Goal: Check status: Check status

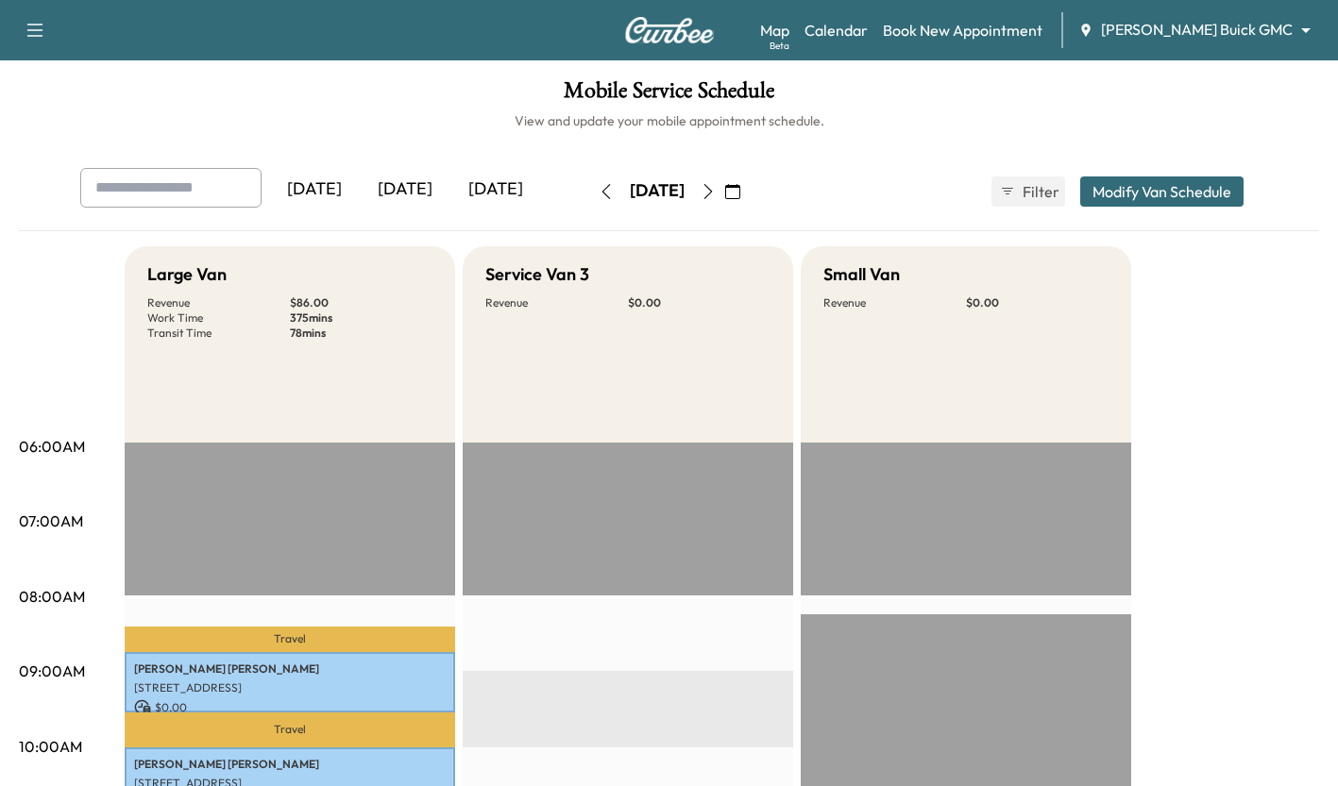
click at [421, 174] on div "[DATE]" at bounding box center [405, 189] width 91 height 43
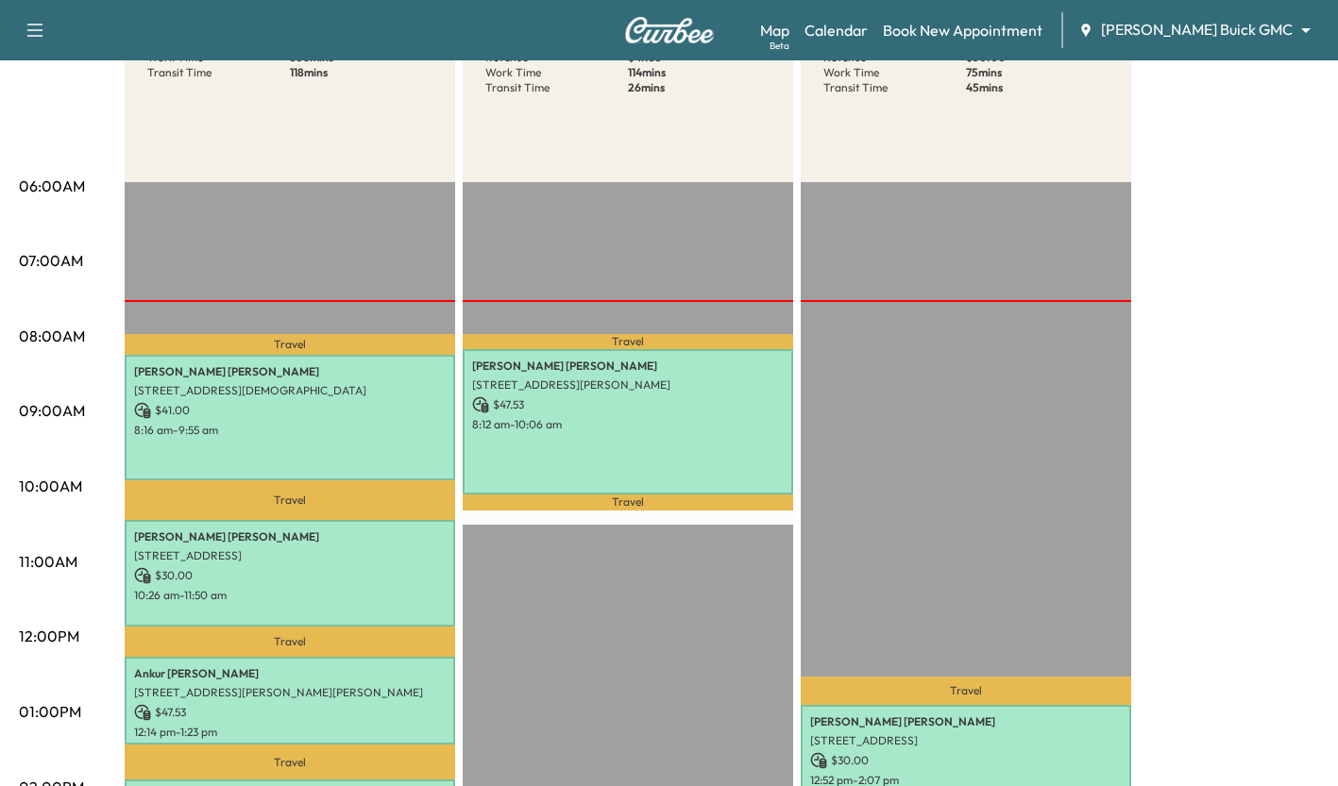
scroll to position [475, 0]
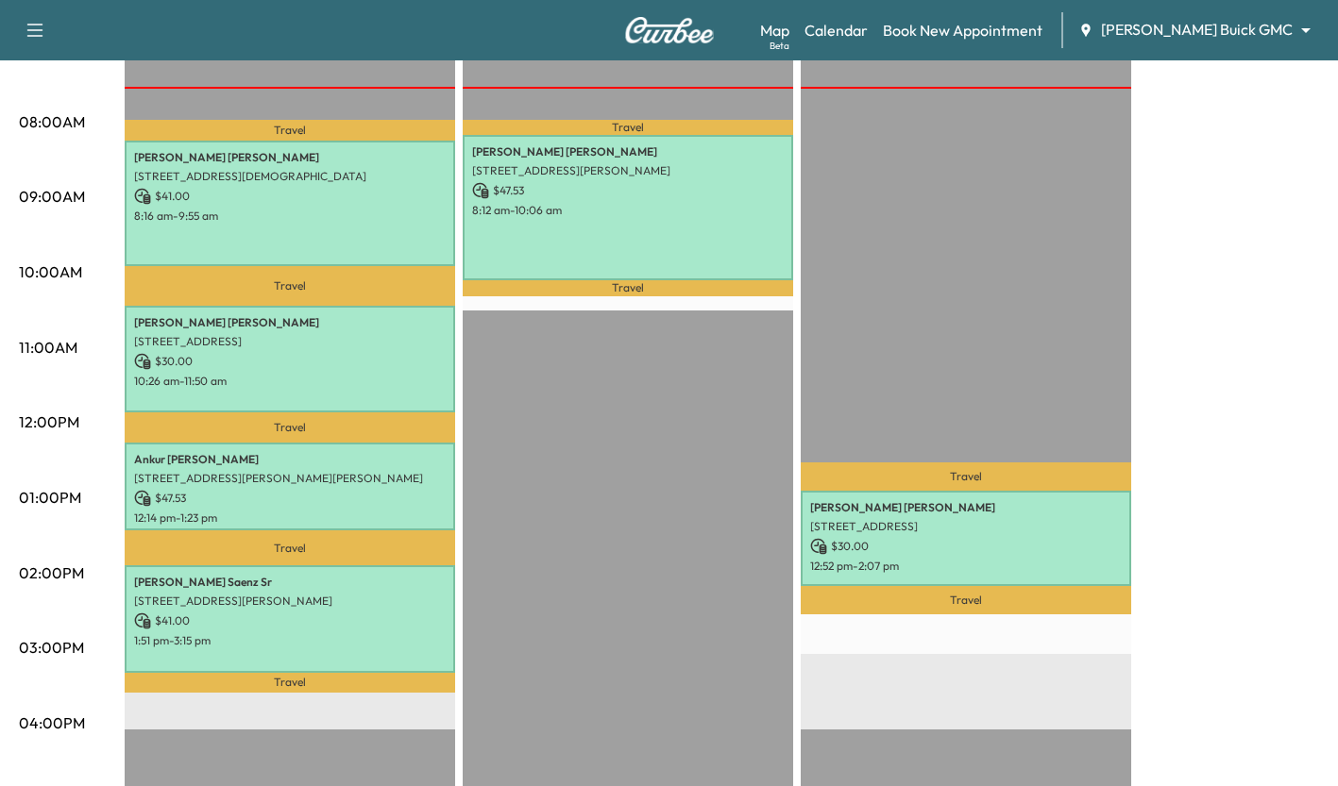
click at [344, 227] on div "[PERSON_NAME] [STREET_ADDRESS][DEMOGRAPHIC_DATA] $ 41.00 8:16 am - 9:55 am" at bounding box center [290, 204] width 330 height 126
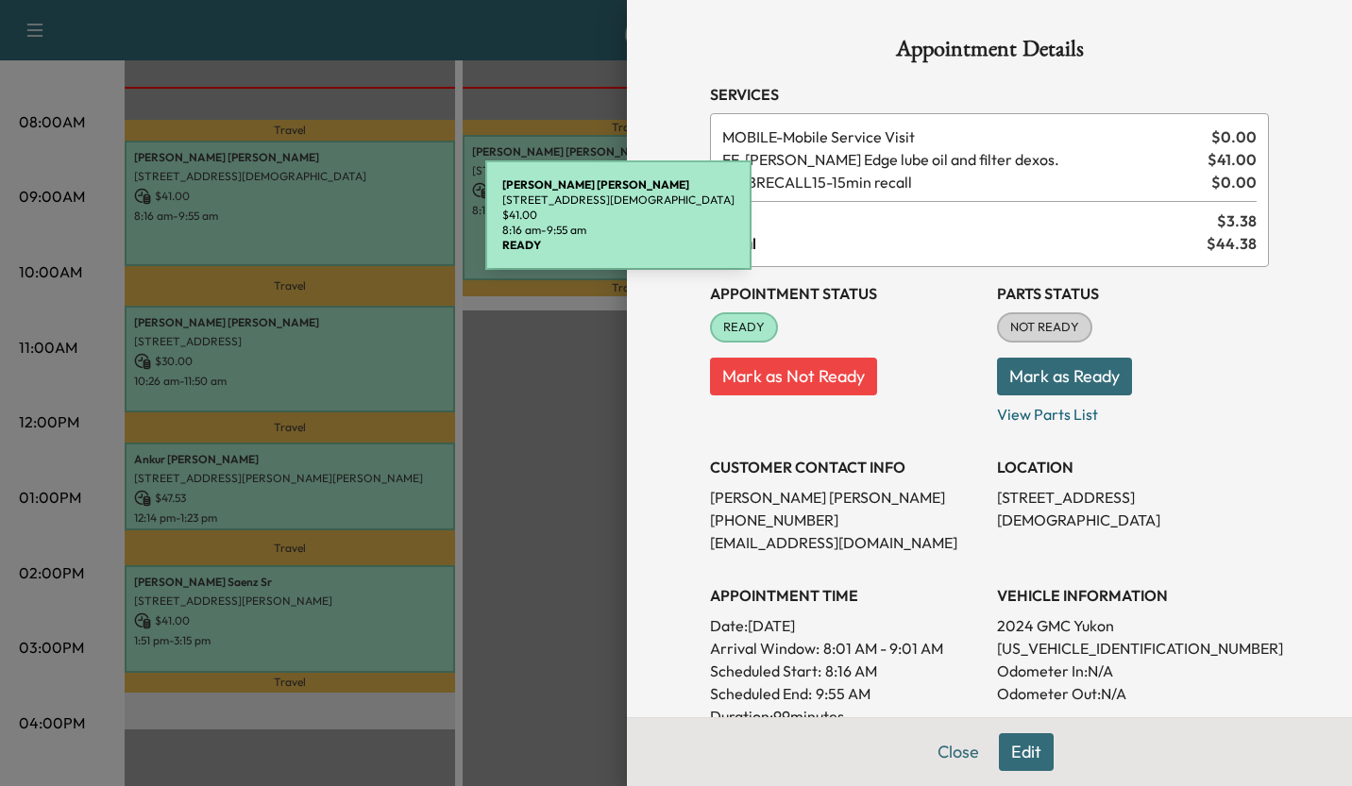
click at [555, 415] on div at bounding box center [676, 393] width 1352 height 786
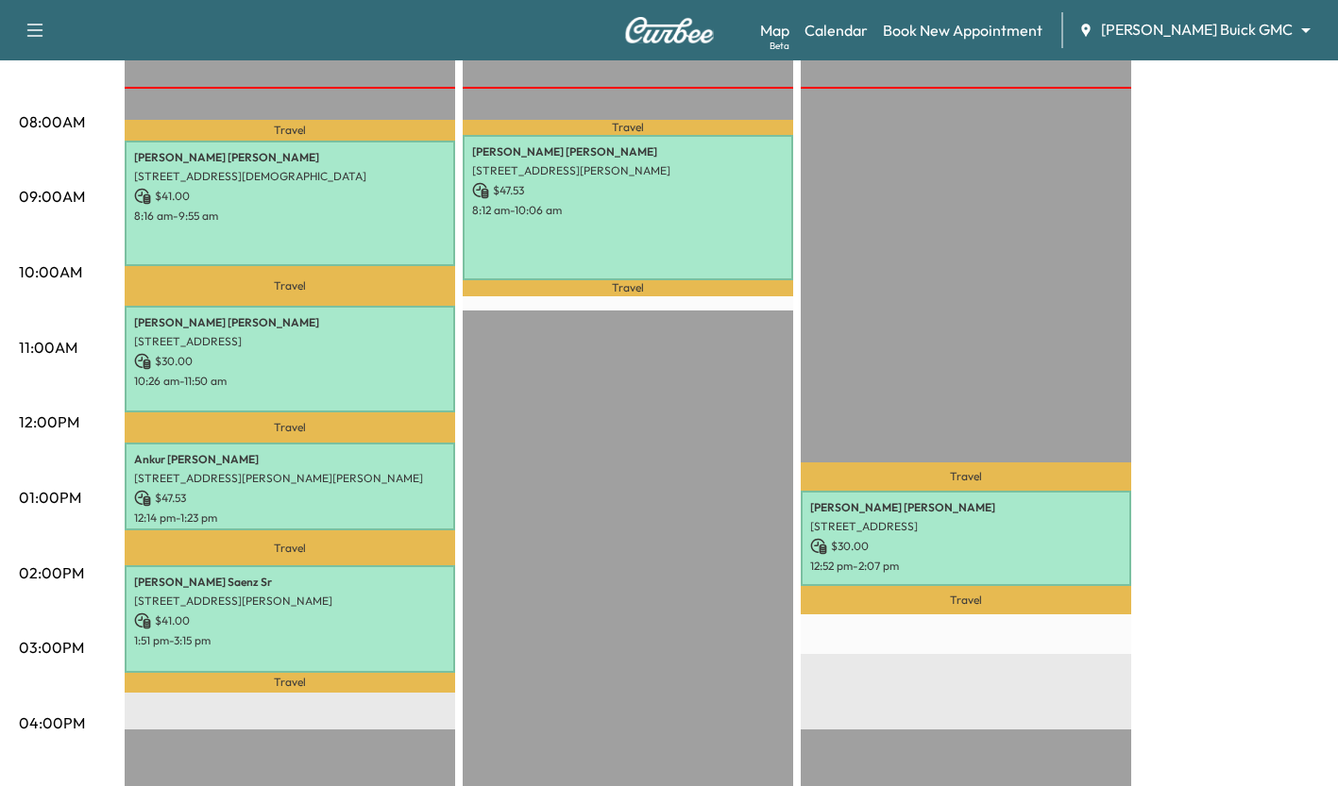
click at [353, 384] on p "10:26 am - 11:50 am" at bounding box center [290, 381] width 312 height 15
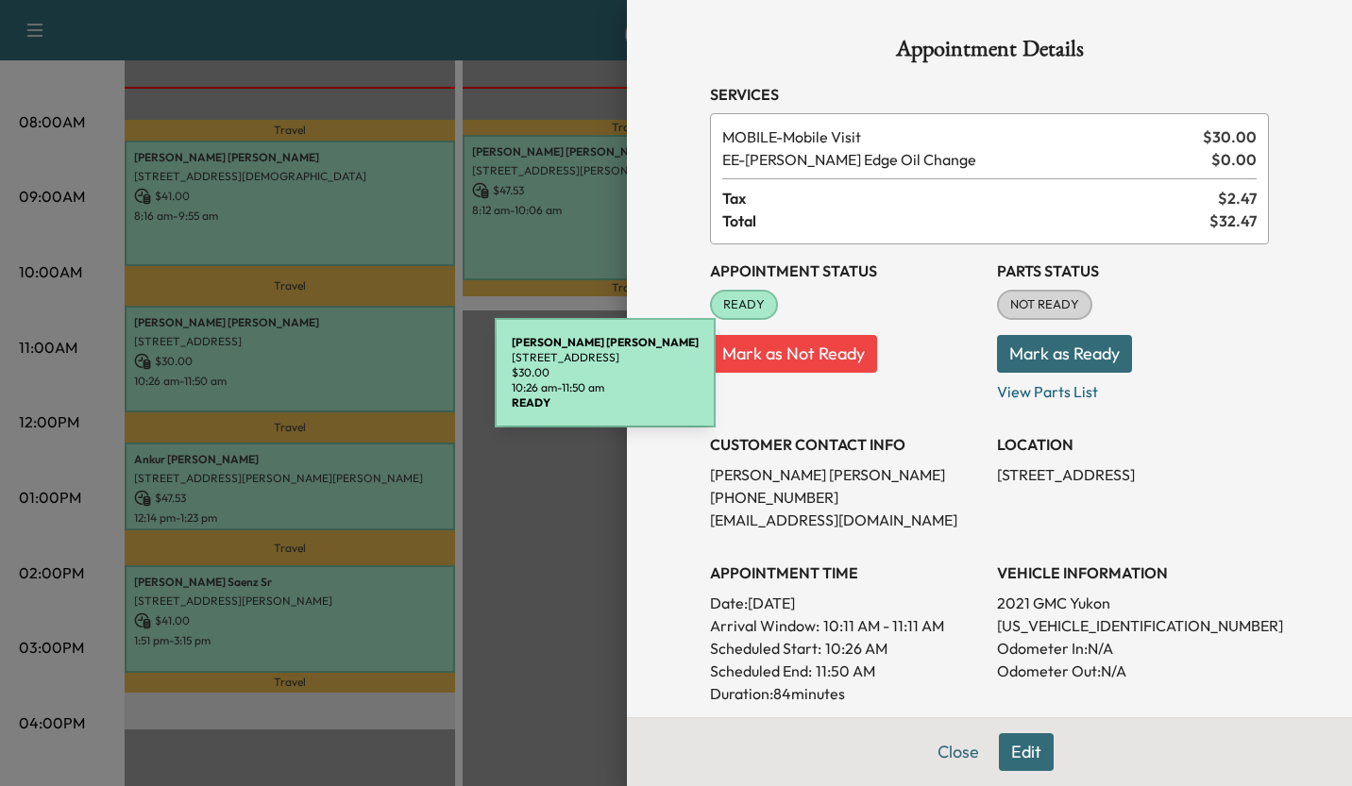
click at [525, 520] on div at bounding box center [676, 393] width 1352 height 786
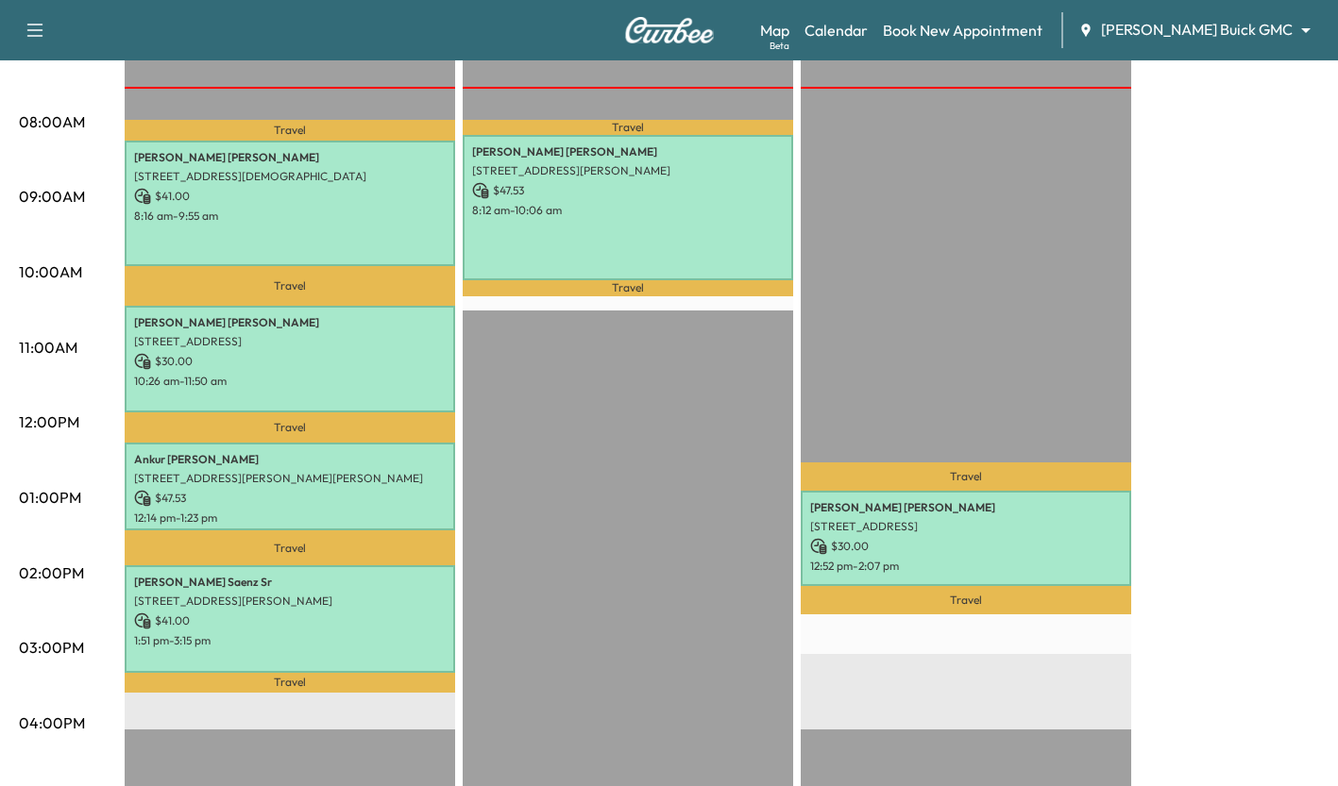
click at [372, 500] on p "$ 47.53" at bounding box center [290, 498] width 312 height 17
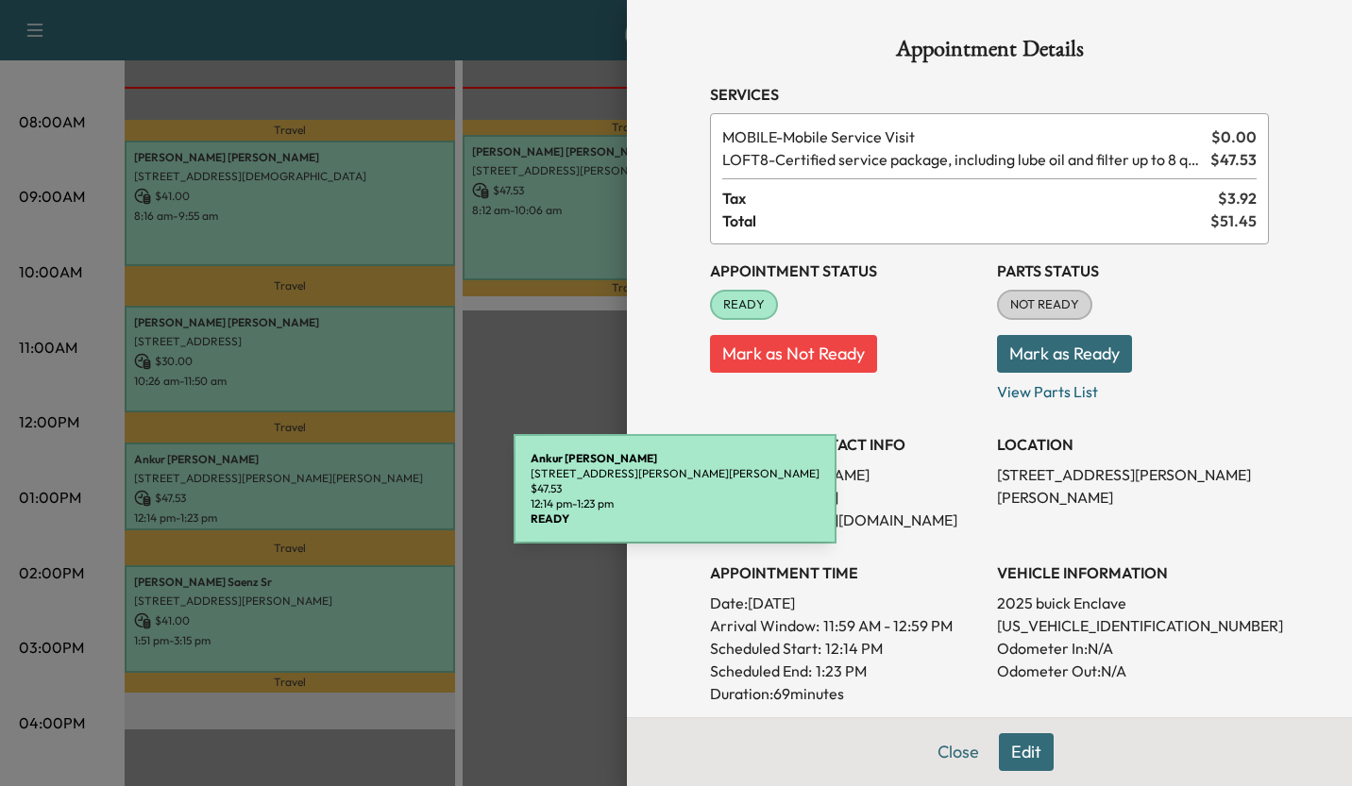
click at [520, 570] on div at bounding box center [676, 393] width 1352 height 786
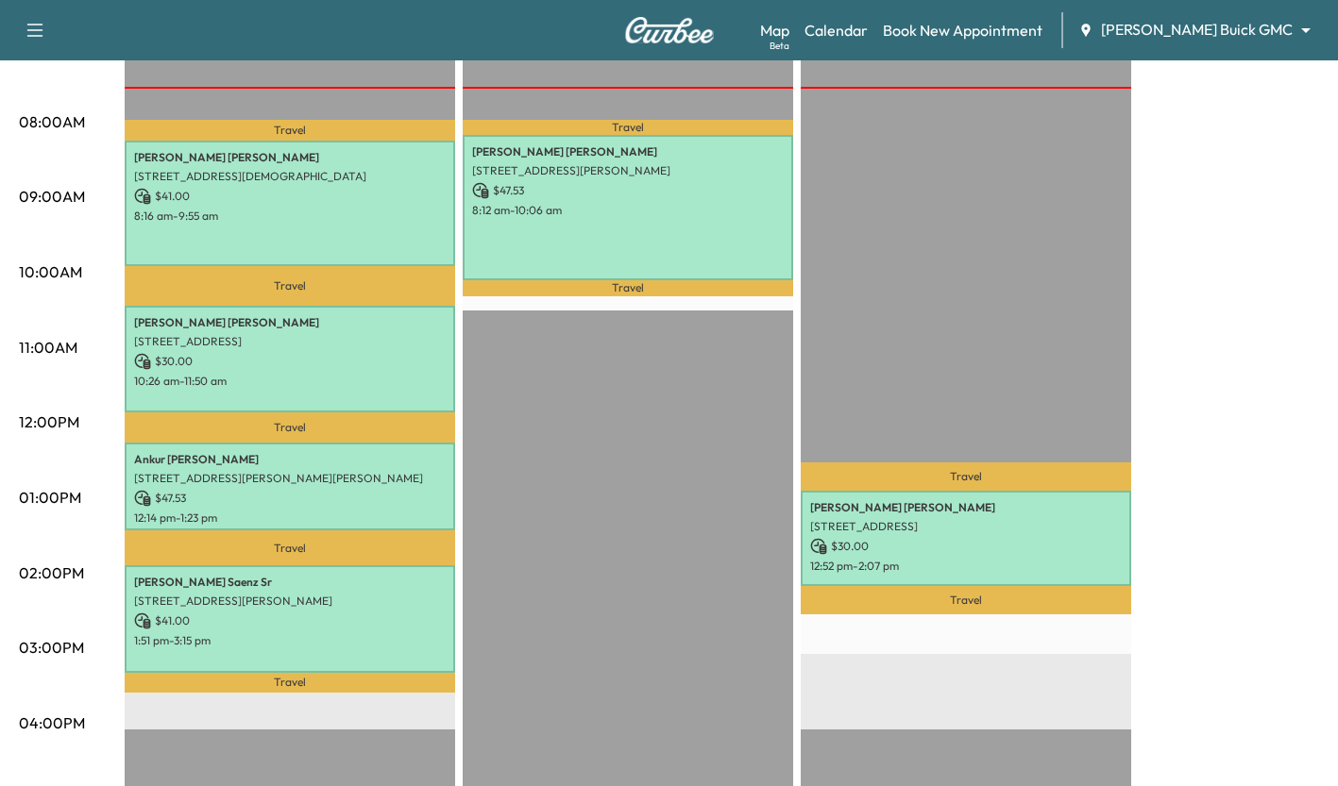
click at [397, 634] on p "1:51 pm - 3:15 pm" at bounding box center [290, 641] width 312 height 15
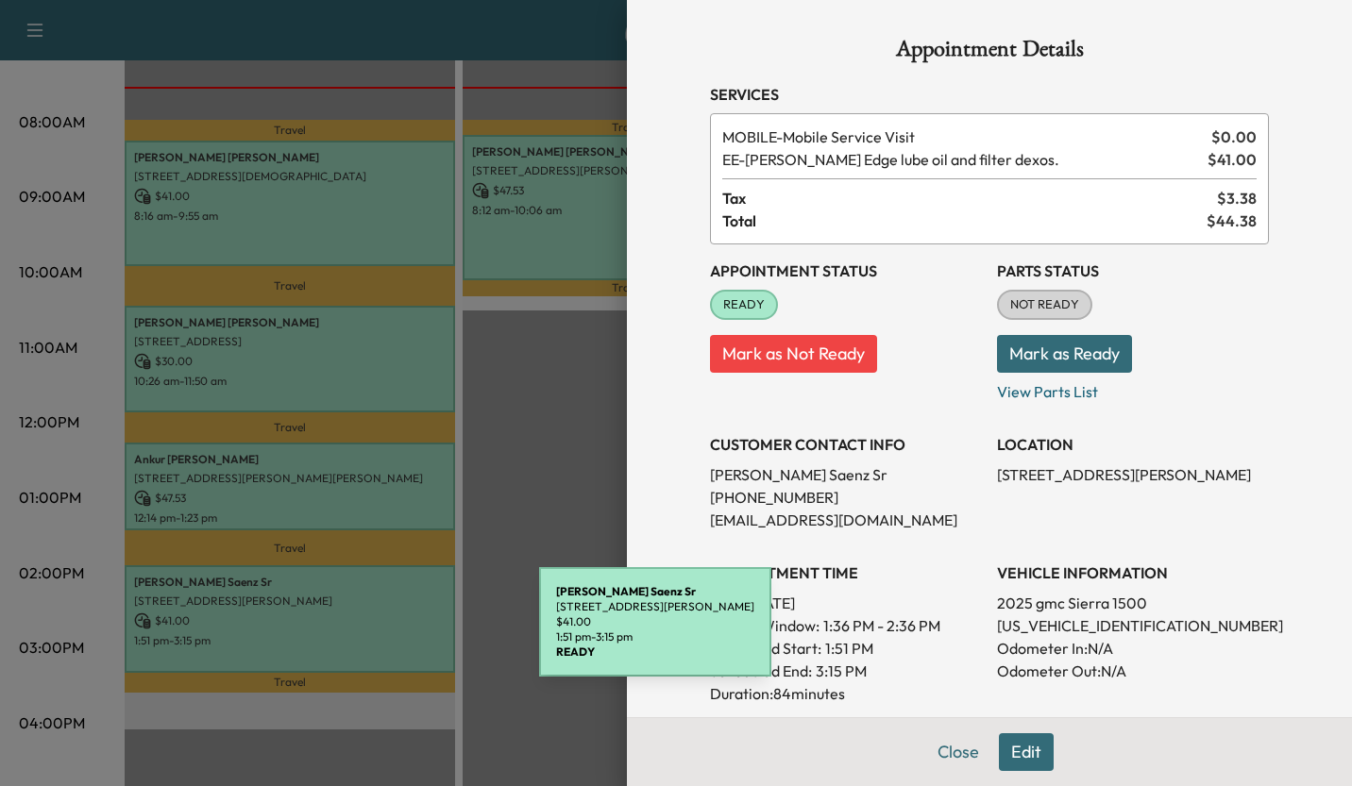
click at [544, 452] on div at bounding box center [676, 393] width 1352 height 786
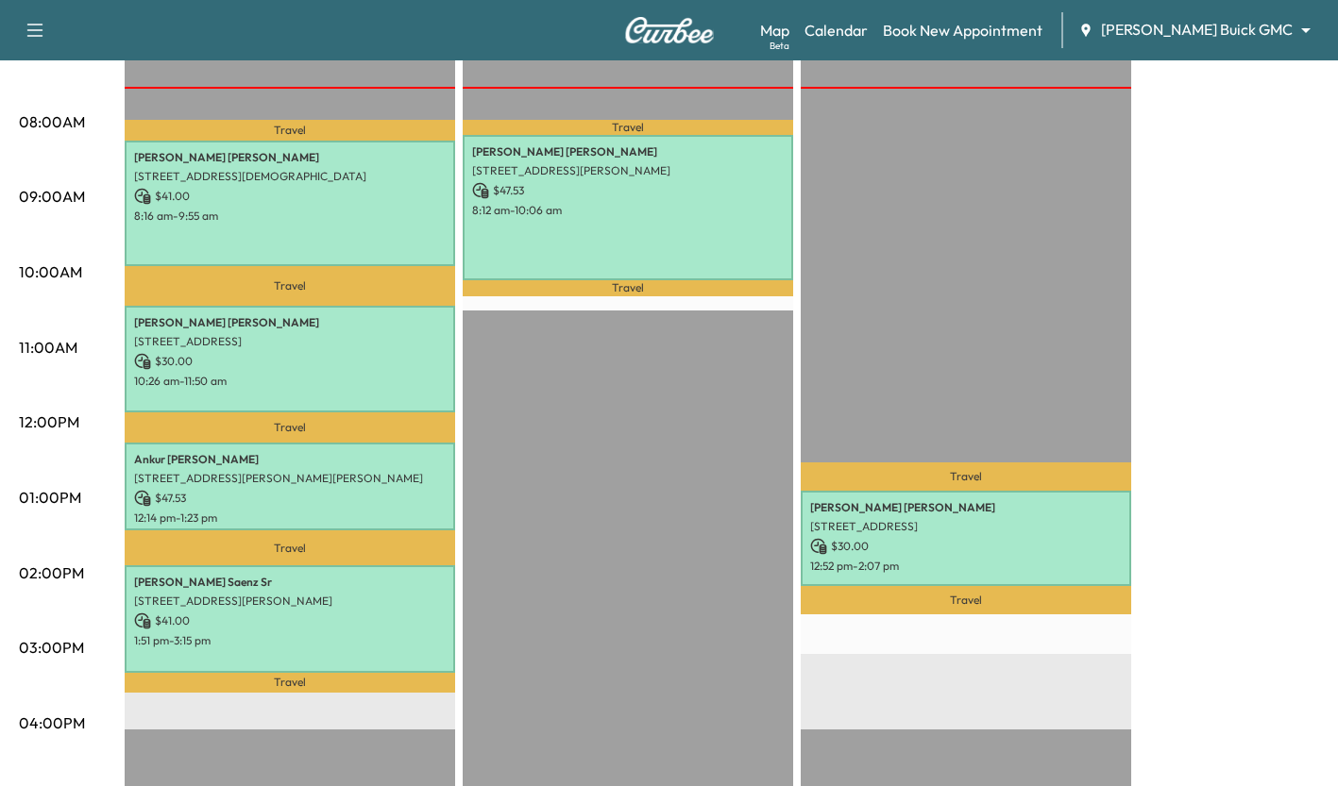
click at [380, 499] on p "$ 47.53" at bounding box center [290, 498] width 312 height 17
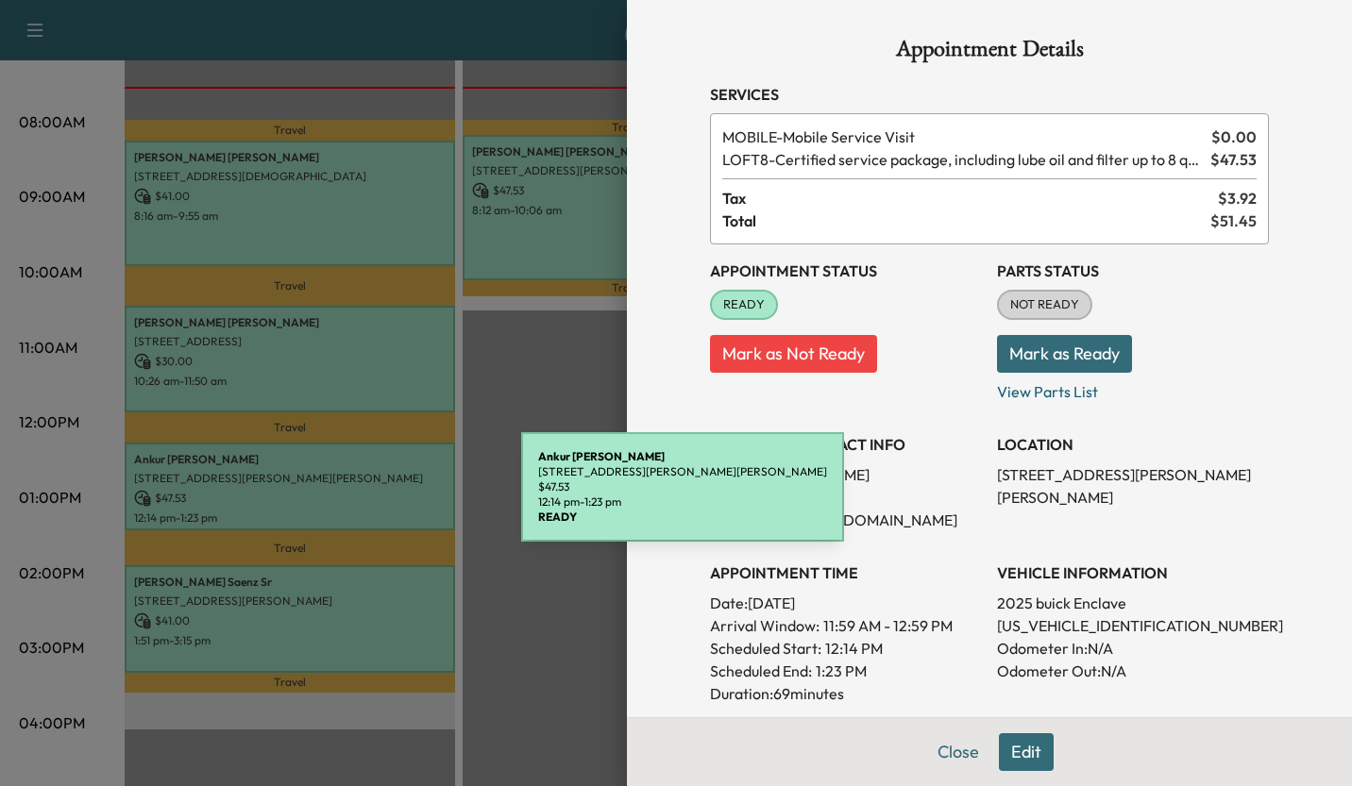
click at [534, 692] on div at bounding box center [676, 393] width 1352 height 786
